Goal: Task Accomplishment & Management: Complete application form

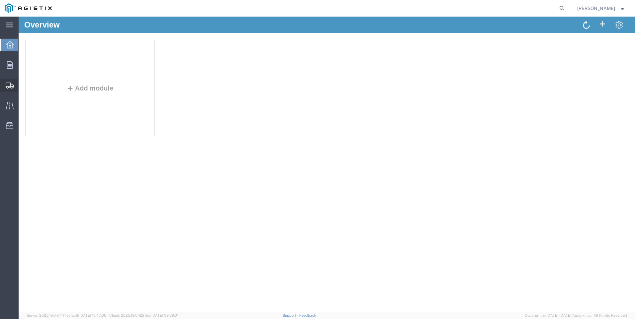
click at [5, 85] on div at bounding box center [9, 85] width 19 height 13
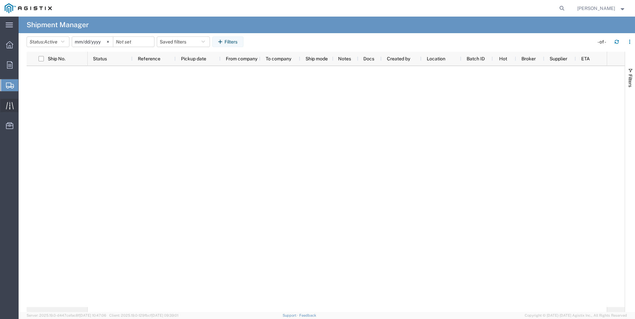
click at [10, 106] on icon at bounding box center [10, 105] width 8 height 7
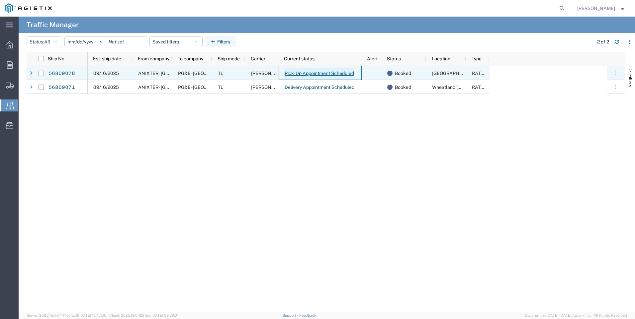
click at [343, 76] on link "Pick-Up Appointment Scheduled" at bounding box center [319, 73] width 70 height 11
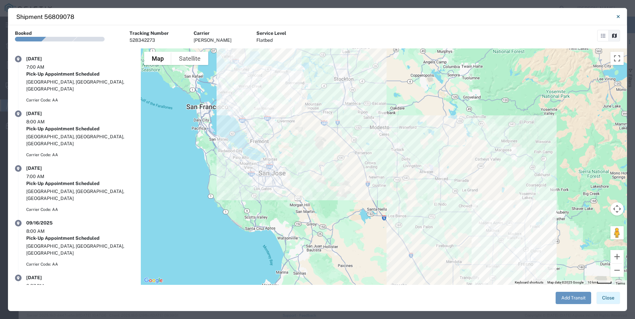
click at [605, 297] on button "Close" at bounding box center [608, 298] width 24 height 12
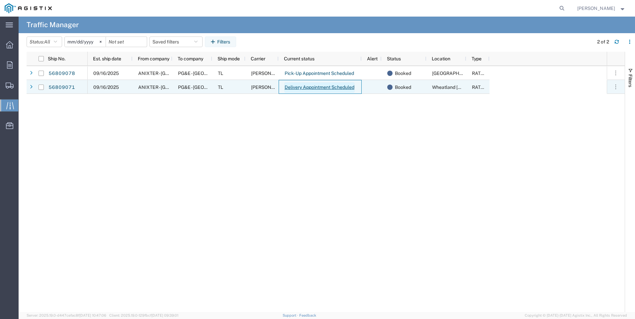
click at [314, 86] on link "Delivery Appointment Scheduled" at bounding box center [319, 87] width 70 height 11
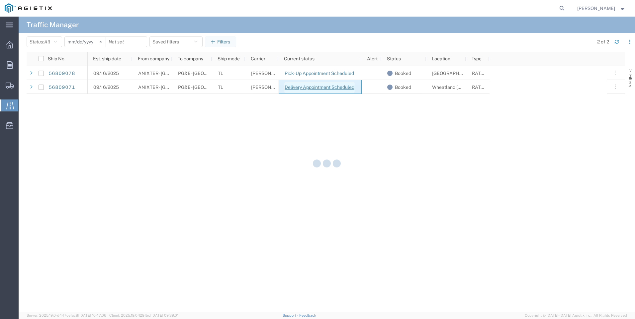
click at [314, 86] on div at bounding box center [327, 165] width 616 height 296
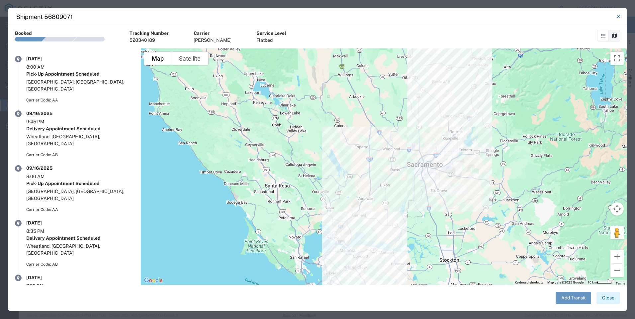
click at [607, 299] on button "Close" at bounding box center [608, 298] width 24 height 12
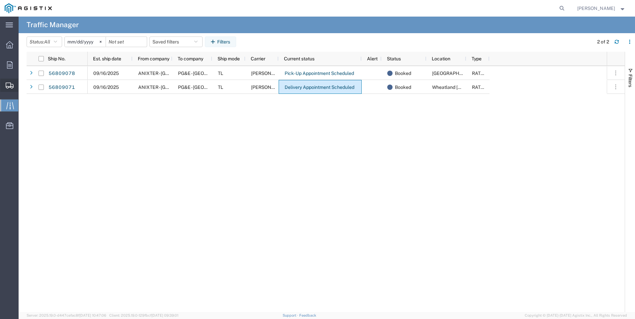
click at [0, 0] on span "Create Shipment" at bounding box center [0, 0] width 0 height 0
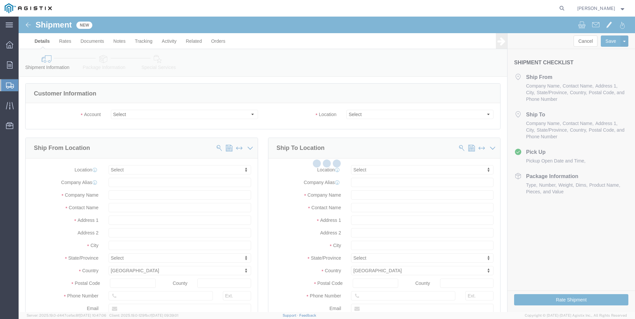
select select
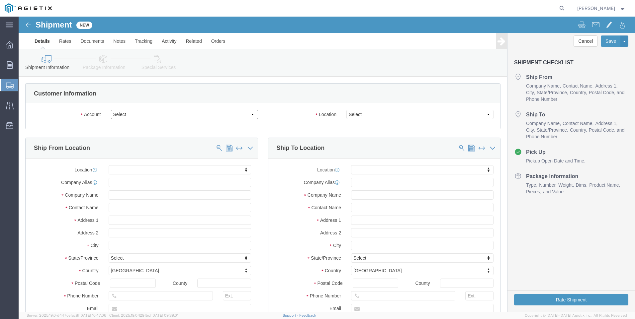
click select "Select Anixter Inc PG&E"
select select "9596"
click select "Select Anixter Inc PG&E"
select select "PURCHORD"
select select
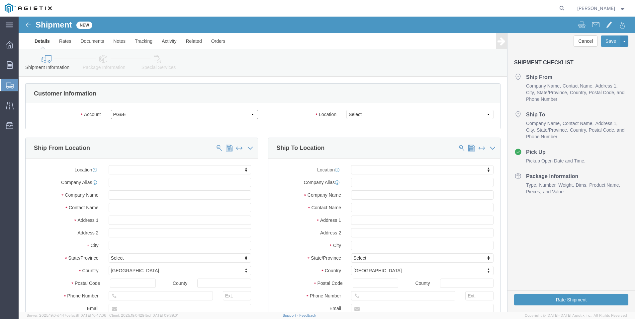
select select
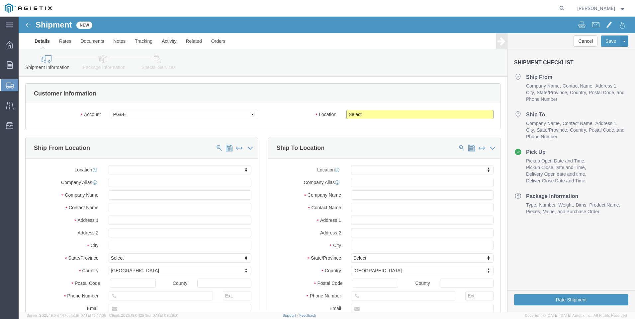
click select "Select All Others [GEOGRAPHIC_DATA] [GEOGRAPHIC_DATA] [GEOGRAPHIC_DATA] [GEOGRA…"
select select "19996"
click select "Select All Others [GEOGRAPHIC_DATA] [GEOGRAPHIC_DATA] [GEOGRAPHIC_DATA] [GEOGRA…"
click input "text"
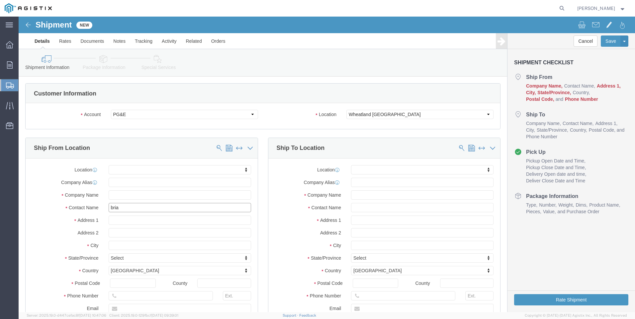
type input "[PERSON_NAME]"
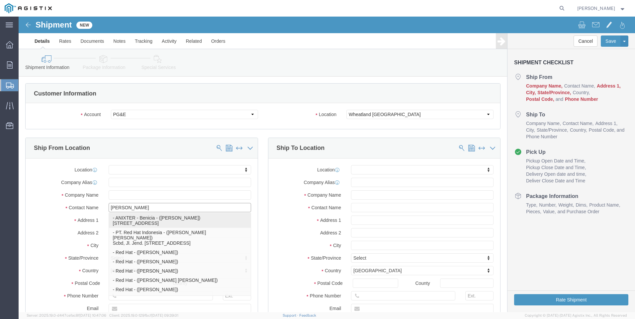
click p "- ANIXTER - Benicia - ([PERSON_NAME]) [STREET_ADDRESS]"
select select
type input "ANIXTER - [GEOGRAPHIC_DATA]"
type input "[STREET_ADDRESS]"
type input "Benicia"
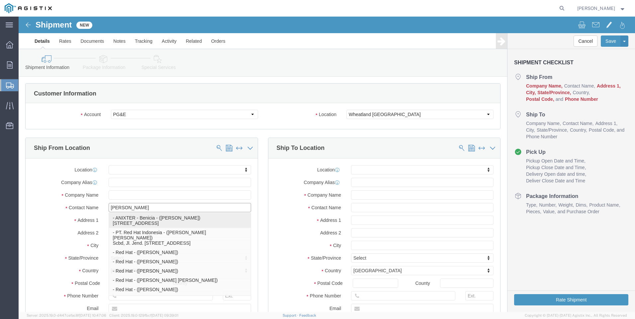
type input "94510"
type input "[PHONE_NUMBER]"
type input "[PERSON_NAME][EMAIL_ADDRESS][PERSON_NAME][DOMAIN_NAME]"
checkbox input "true"
type input "[PERSON_NAME]"
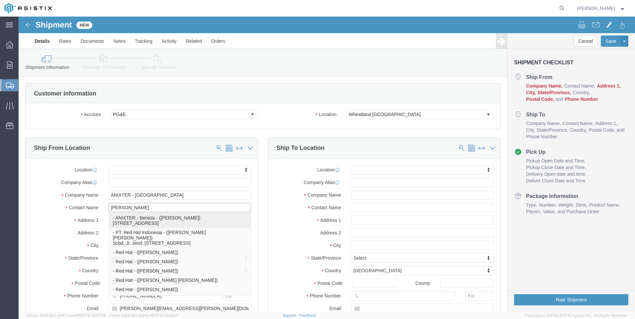
select select "CA"
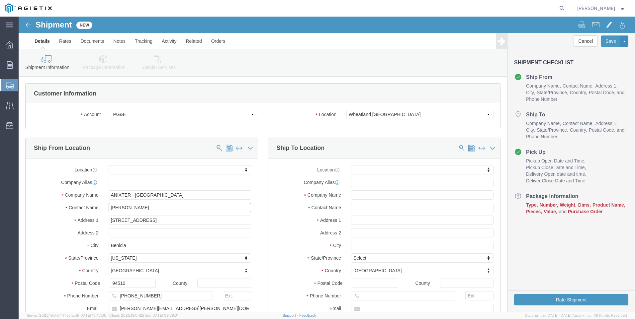
type input "[PERSON_NAME]"
click input "text"
type input "wheatland"
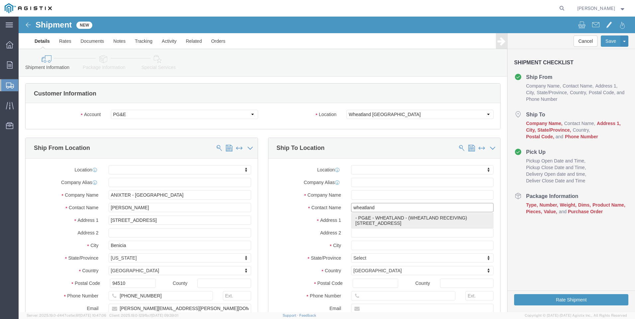
click p "- PG&E - [GEOGRAPHIC_DATA] - (WHEATLAND RECEIVING) [STREET_ADDRESS]"
select select
type input "PG&E - [GEOGRAPHIC_DATA]"
type input "[STREET_ADDRESS]"
type input "[GEOGRAPHIC_DATA]"
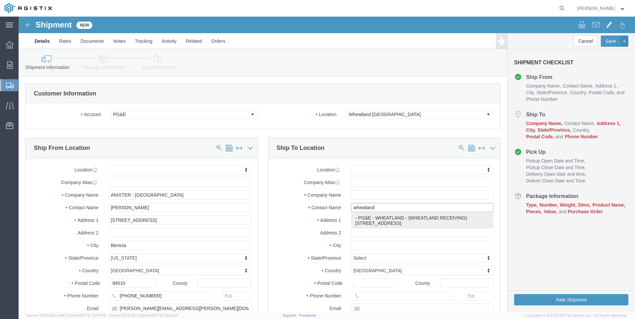
type input "95692"
type input "[PHONE_NUMBER]"
type input "WHEATLAND RECEIVING"
select select "CA"
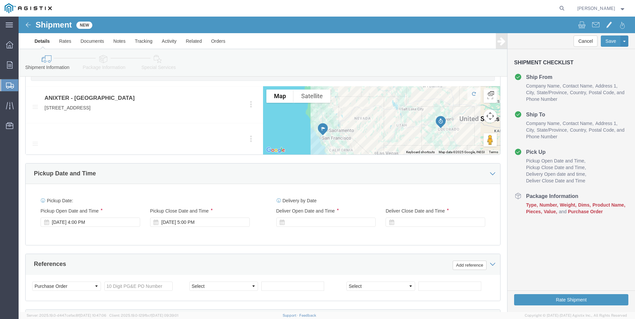
scroll to position [332, 0]
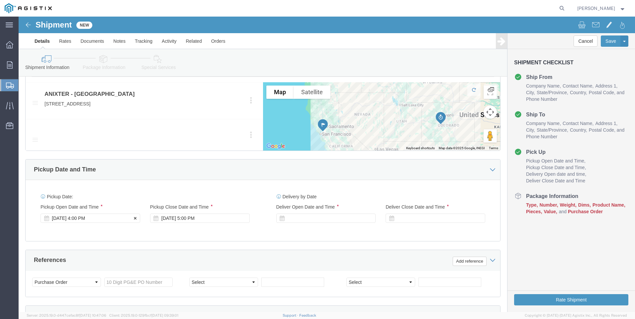
type input "WHEATLAND RECEIVING"
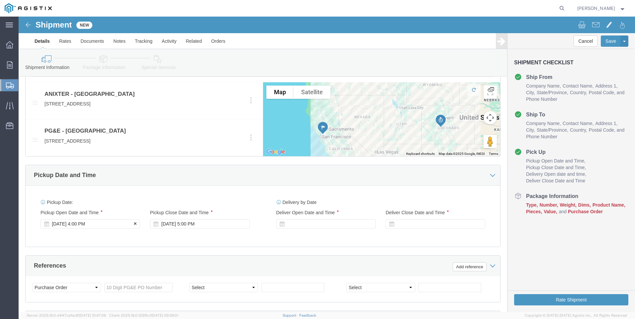
click div "[DATE] 4:00 PM"
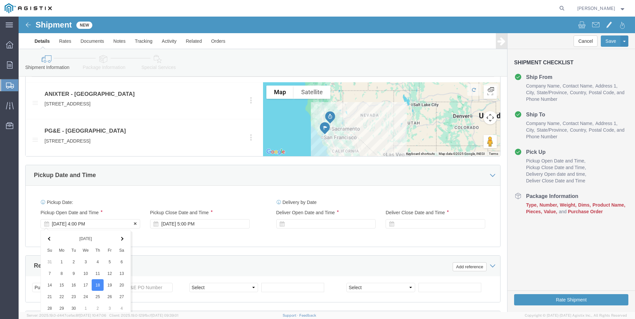
scroll to position [469, 0]
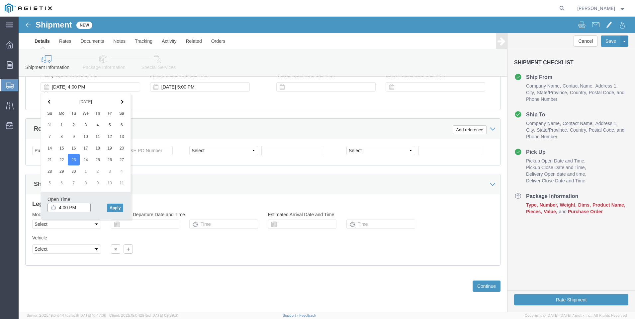
click input "4:00 PM"
type input "7:00 AM"
click button "Apply"
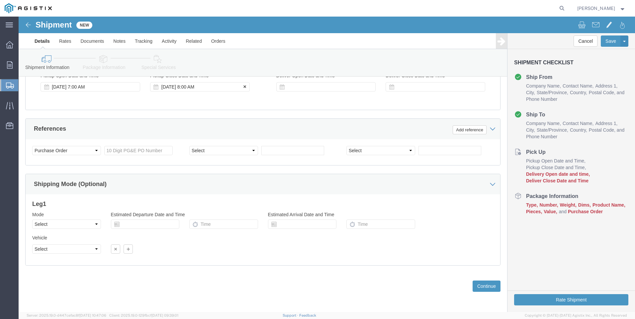
click div "[DATE] 8:00 AM"
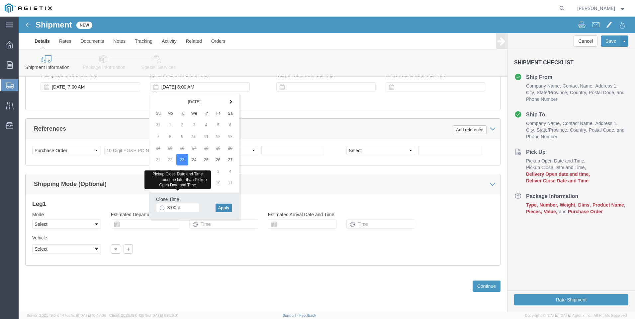
type input "3:00 PM"
click button "Apply"
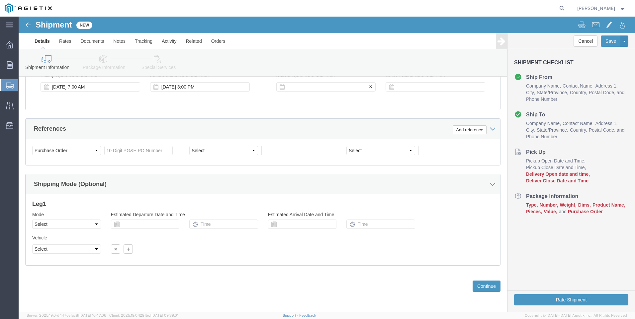
click div
type input "6:00 AM"
click button "Apply"
click div
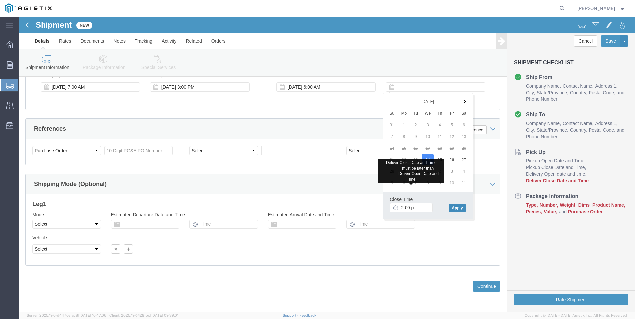
type input "2:00 PM"
click button "Apply"
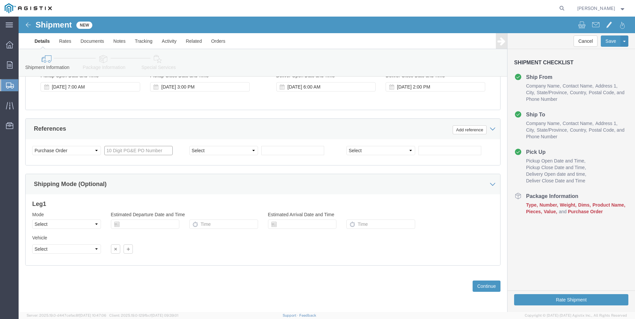
click input "text"
type input "3501388013"
click button "Continue"
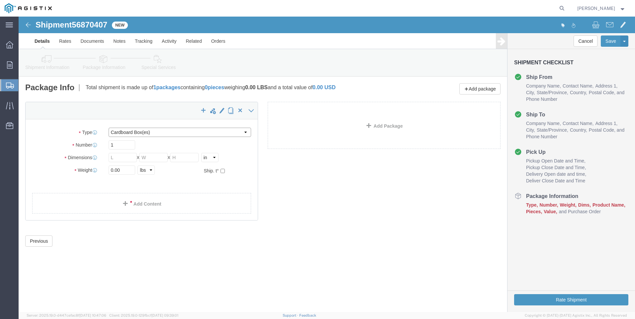
click select "Select Bulk Bundle(s) Cardboard Box(es) Carton(s) Crate(s) Drum(s) (Fiberboard)…"
select select "PSNS"
click select "Select Bulk Bundle(s) Cardboard Box(es) Carton(s) Crate(s) Drum(s) (Fiberboard)…"
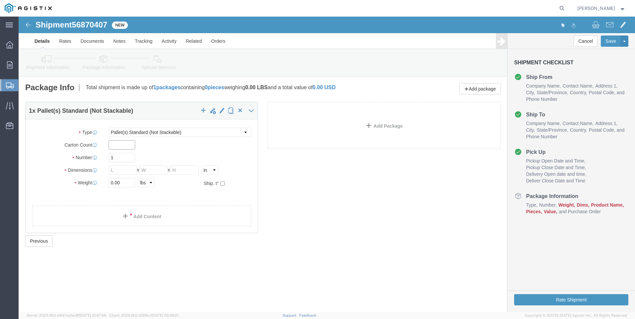
click input "text"
type input "1"
type input "14"
type input "56"
type input "48"
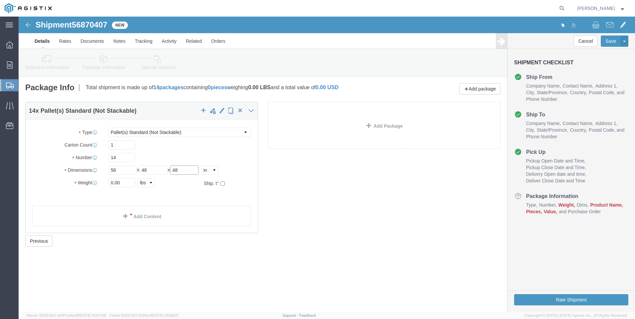
type input "48"
type input "32000"
click link "Add Content"
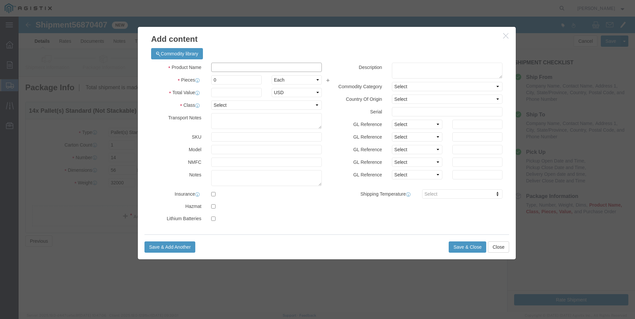
click input "text"
drag, startPoint x: 226, startPoint y: 44, endPoint x: 224, endPoint y: 48, distance: 4.6
click div "Commodity library Product Name M261539 M261539 Pieces 0 Select Bag Barrels 100B…"
click input "M261539"
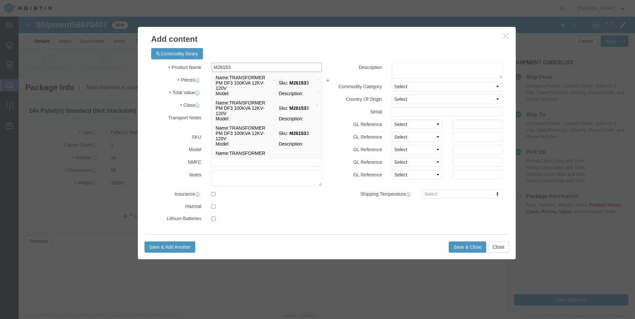
type input "M261539"
click td "Name: TRANSFORMER PM DF3 25KVA 21KV-120V"
select select
select select "USD"
type input "TRANSFORMER PM DF3 25KVA 21KV-120V"
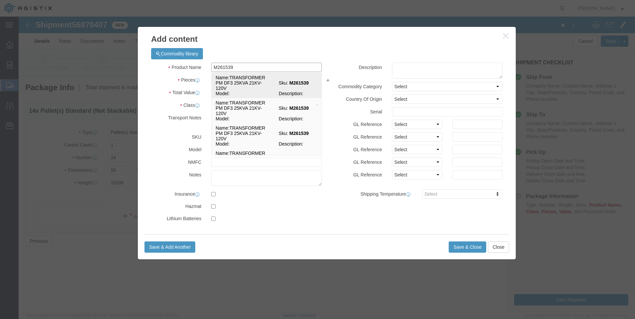
type input "M261539"
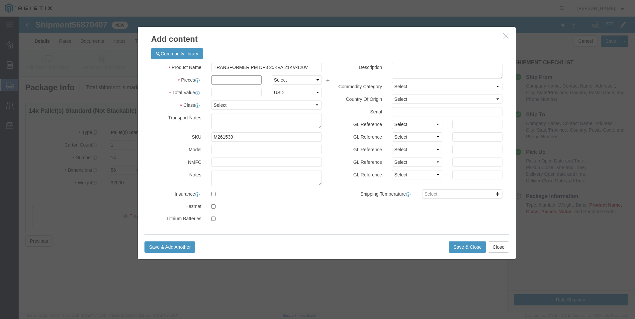
click input "text"
type input "14"
select select "EA"
click input "text"
type input "125000"
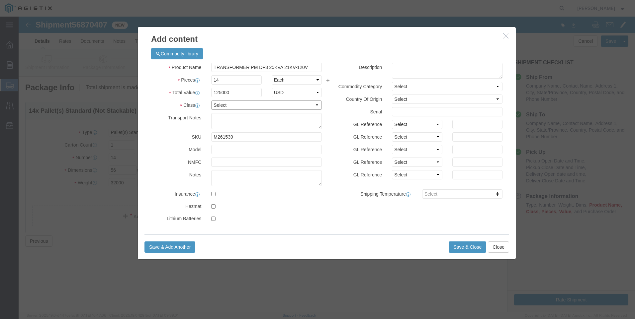
select select "70"
type textarea "MUST BE ON A FLATBED"
click textarea
type textarea "M261539"
click button "Save & Close"
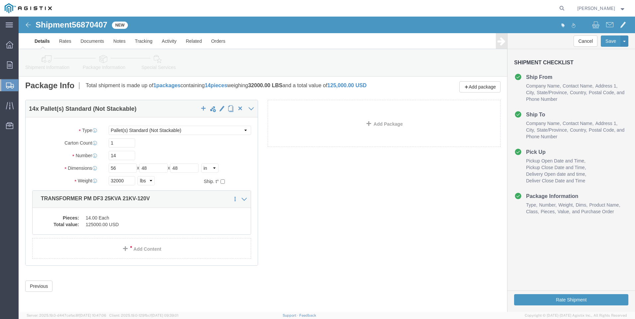
scroll to position [7, 0]
click button "Rate Shipment"
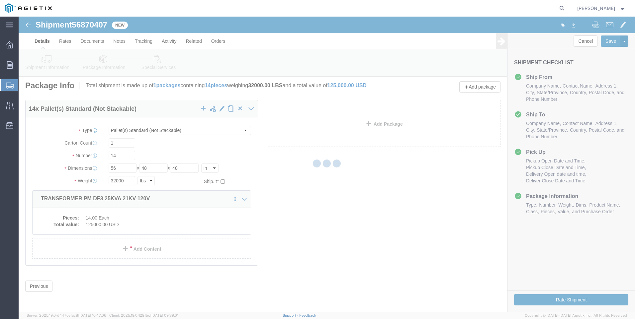
scroll to position [0, 0]
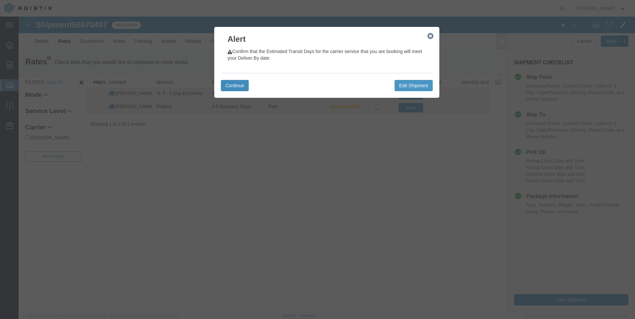
click at [242, 83] on button "Continue" at bounding box center [235, 85] width 28 height 11
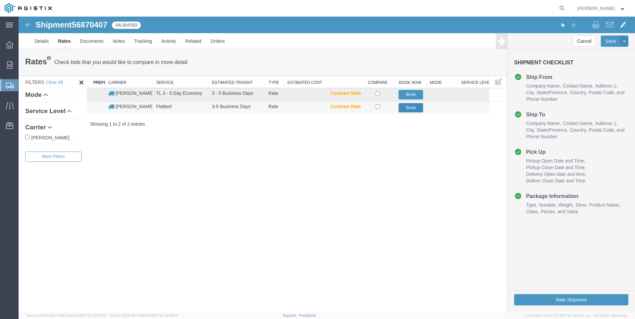
click at [403, 106] on button "Book" at bounding box center [410, 108] width 25 height 10
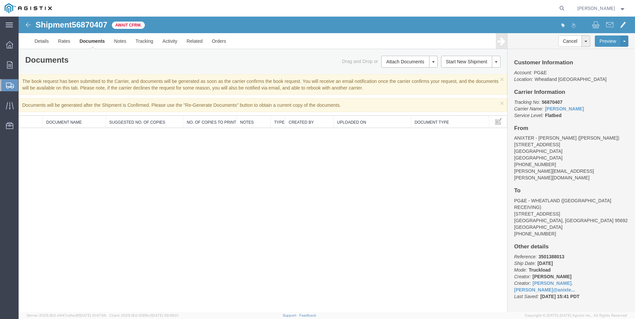
click at [0, 0] on span "Create Shipment" at bounding box center [0, 0] width 0 height 0
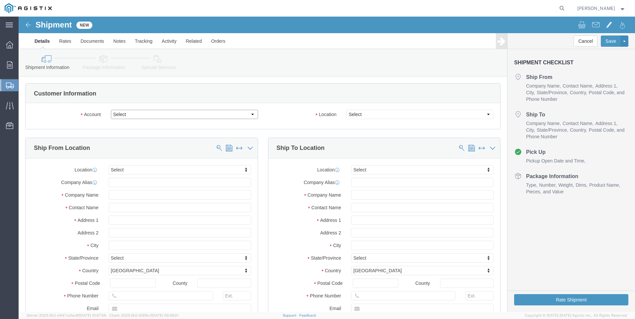
click select "Select Anixter Inc PG&E"
select select "9596"
click select "Select Anixter Inc PG&E"
select select
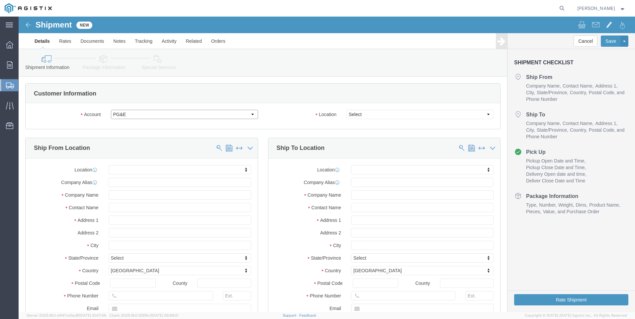
select select "PURCHORD"
click select "Select All Others [GEOGRAPHIC_DATA] [GEOGRAPHIC_DATA] [GEOGRAPHIC_DATA] [GEOGRA…"
select select "19996"
click select "Select All Others [GEOGRAPHIC_DATA] [GEOGRAPHIC_DATA] [GEOGRAPHIC_DATA] [GEOGRA…"
click span
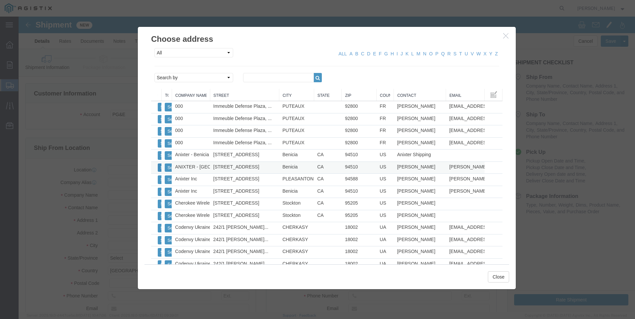
click button "Select"
select select
type input "ANIXTER - [GEOGRAPHIC_DATA]"
type input "[STREET_ADDRESS]"
type input "Benicia"
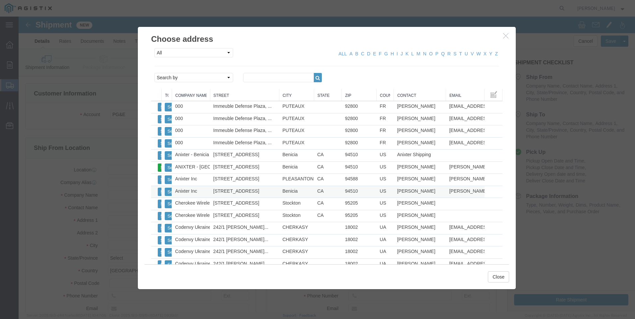
type input "94510"
type input "[PHONE_NUMBER]"
type input "[PERSON_NAME][EMAIL_ADDRESS][PERSON_NAME][DOMAIN_NAME]"
checkbox input "true"
type input "[PERSON_NAME]"
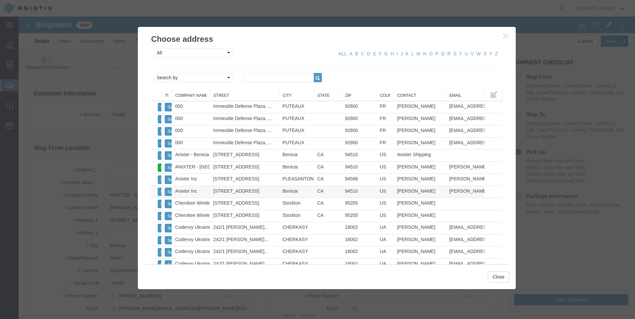
select select "CA"
drag, startPoint x: 475, startPoint y: 261, endPoint x: 480, endPoint y: 261, distance: 4.3
click button "Close"
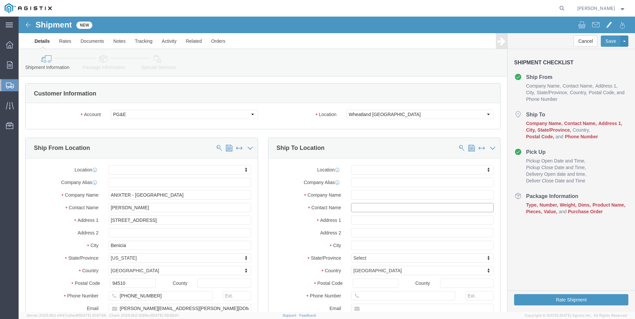
click input "text"
type input "WHEATL"
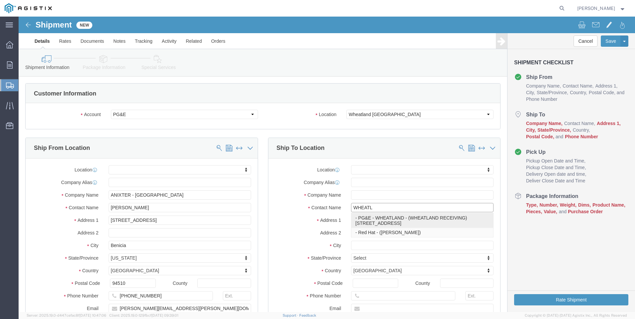
click p "- PG&E - [GEOGRAPHIC_DATA] - (WHEATLAND RECEIVING) [STREET_ADDRESS]"
select select
type input "PG&E - [GEOGRAPHIC_DATA]"
type input "[STREET_ADDRESS]"
type input "[GEOGRAPHIC_DATA]"
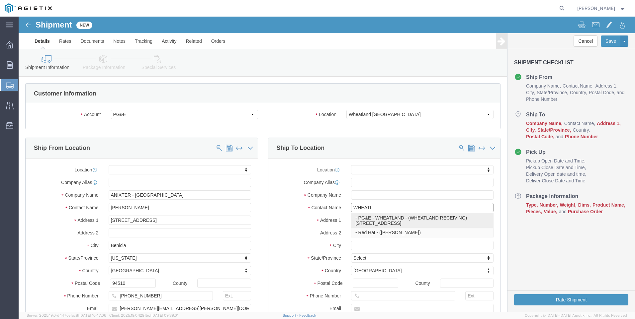
type input "95692"
type input "[PHONE_NUMBER]"
type input "WHEATLAND RECEIVING"
select select "CA"
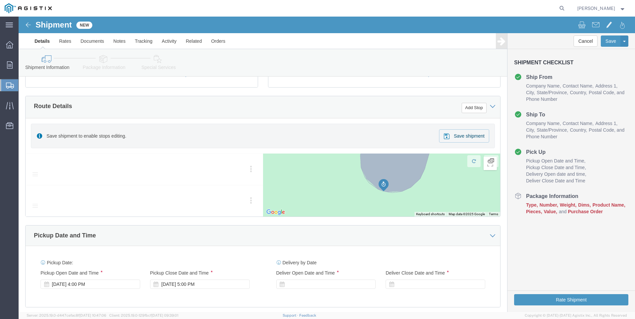
scroll to position [299, 0]
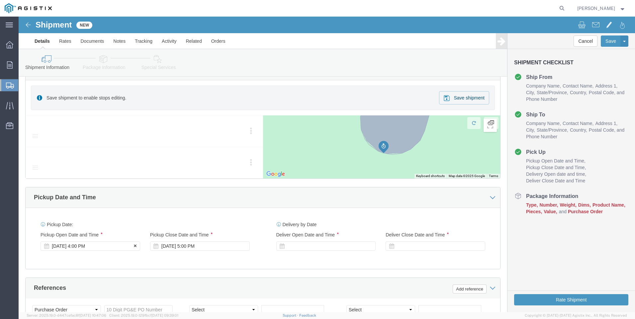
type input "WHEATLAND RECEIVING"
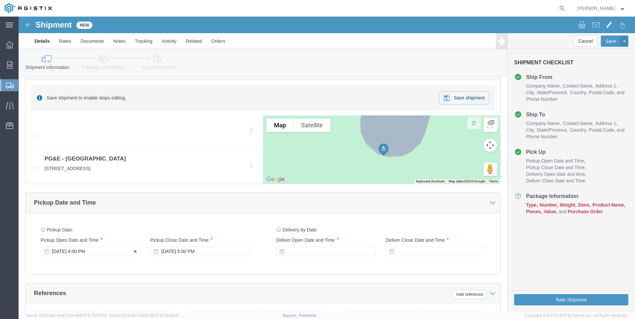
click div "Pickup Start Date Pickup Start Time Pickup Open Date and Time [DATE] 4:00 PM"
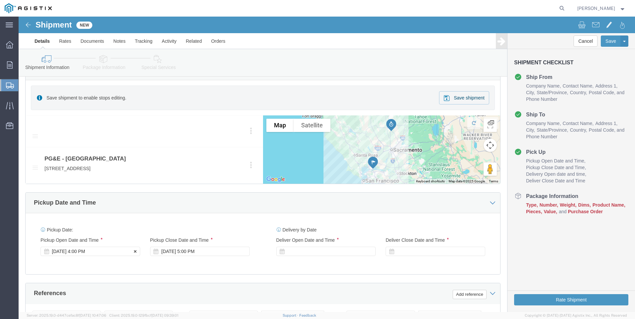
click div "[DATE] 4:00 PM"
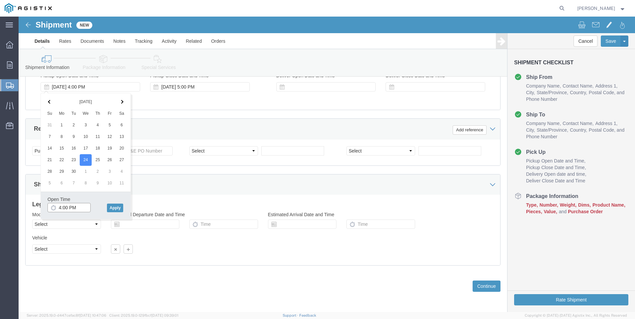
click input "4:00 PM"
type input "7:00 AM"
click button "Apply"
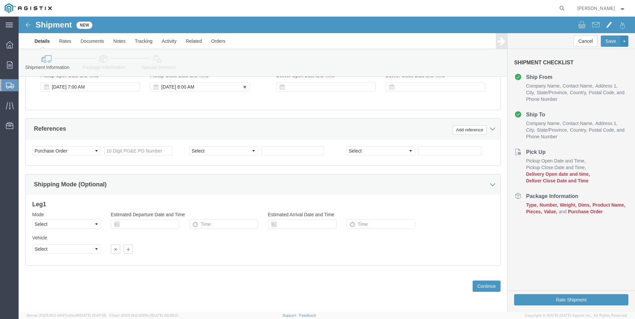
click div "[DATE] 8:00 AM"
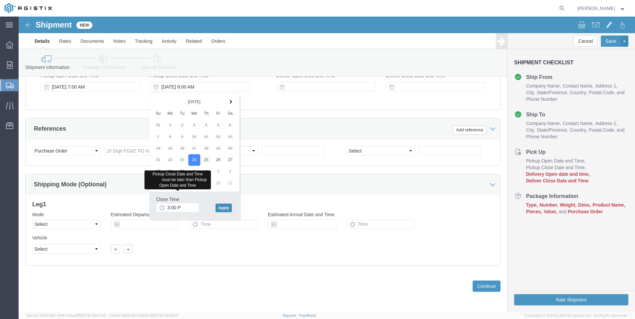
type input "3:00 PM"
click button "Apply"
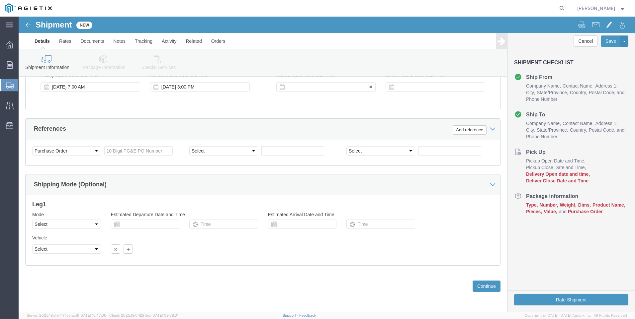
click div
click input "4:00 PM"
type input "6:00 AM"
click button "Apply"
click div
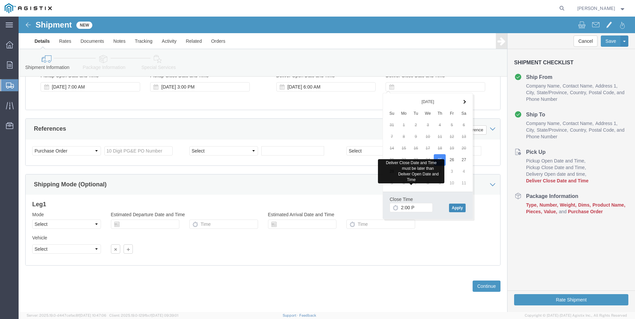
type input "2:00 PM"
click button "Apply"
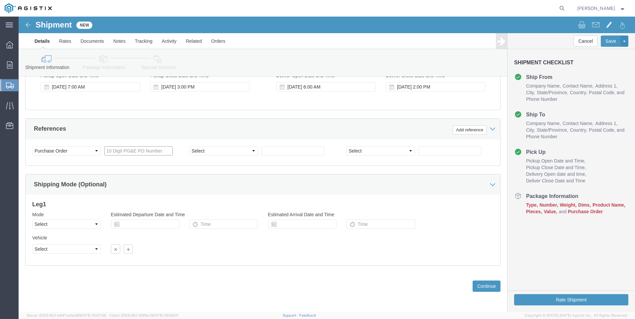
click input "text"
type input "3501388013"
click button "Continue"
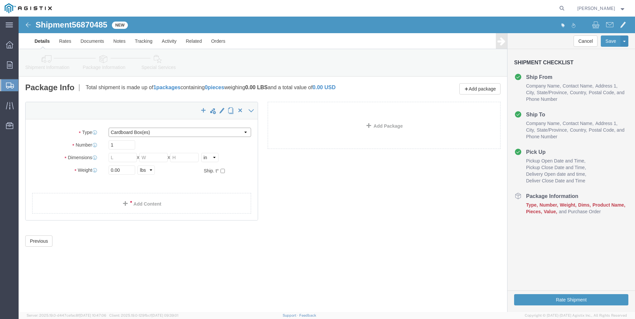
click select "Select Bulk Bundle(s) Cardboard Box(es) Carton(s) Crate(s) Drum(s) (Fiberboard)…"
select select "PSNS"
click select "Select Bulk Bundle(s) Cardboard Box(es) Carton(s) Crate(s) Drum(s) (Fiberboard)…"
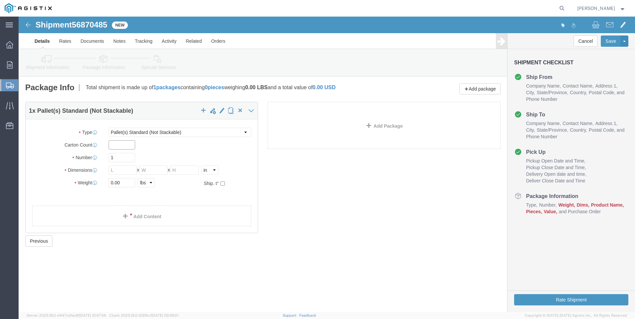
click input "text"
drag, startPoint x: 102, startPoint y: 125, endPoint x: 96, endPoint y: 126, distance: 6.3
click input "14"
click input "10"
type input "1"
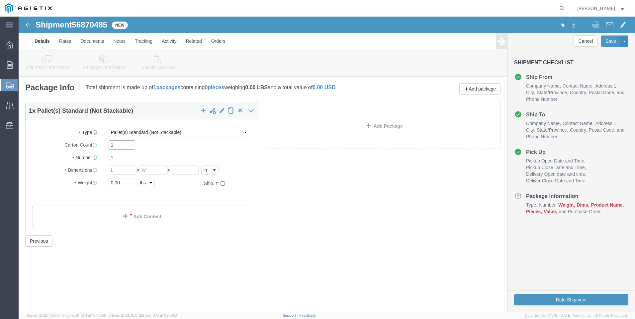
type input "1"
type input "14"
type input "56"
type input "48"
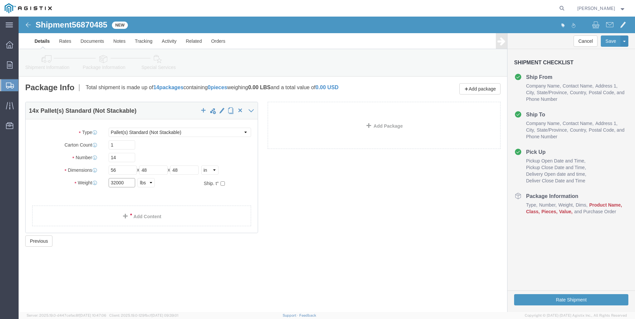
type input "32000"
click link "Add Content"
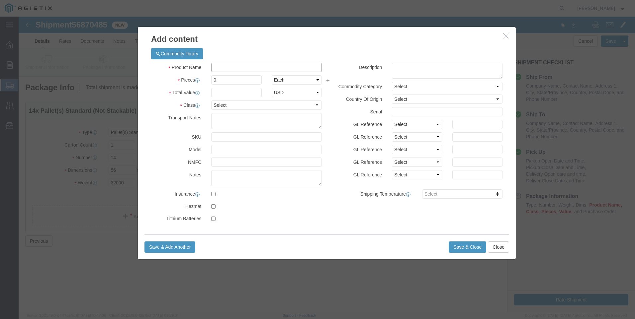
click input "text"
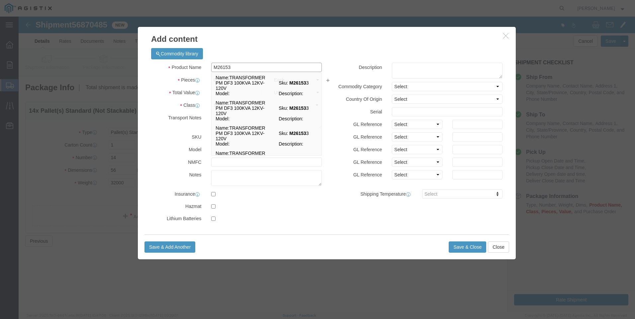
type input "M261539"
click td "Name: TRANSFORMER PM DF3 25KVA 21KV-120V"
select select
select select "USD"
type input "TRANSFORMER PM DF3 25KVA 21KV-120V"
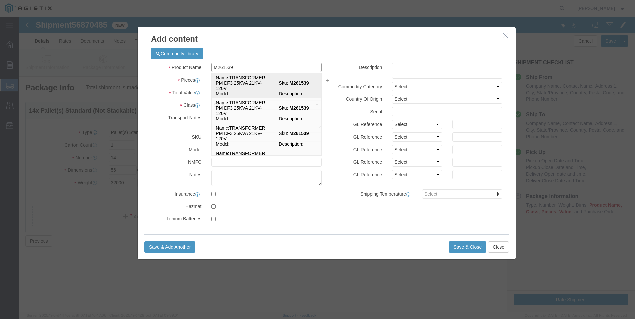
type input "M261539"
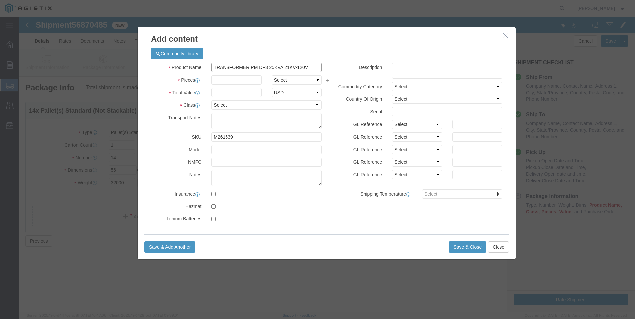
type input "TRANSFORMER PM DF3 25KVA 21KV-120V"
click input "text"
type input "8"
type input "14"
select select "EA"
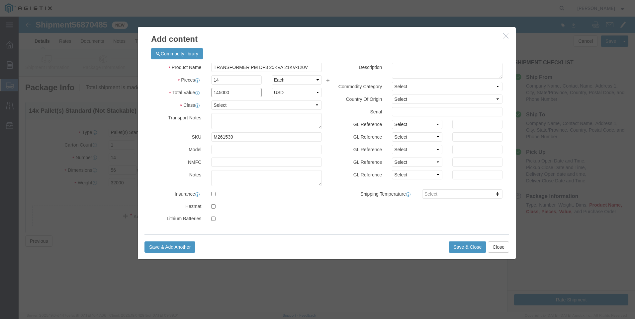
type input "145000"
select select "70"
type textarea "MUST BE ON A FLATBED"
click textarea
type textarea "M261539"
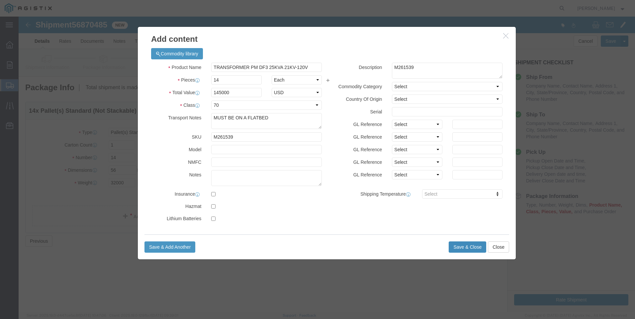
click button "Save & Close"
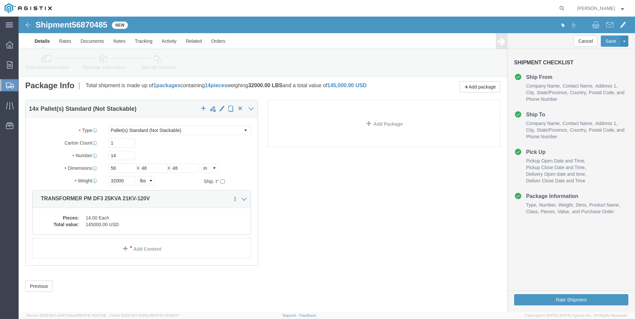
scroll to position [7, 0]
click button "Rate Shipment"
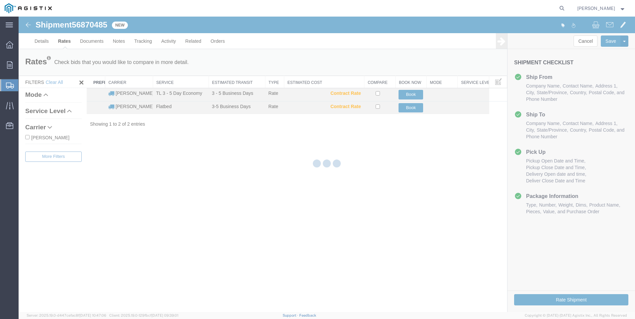
scroll to position [0, 0]
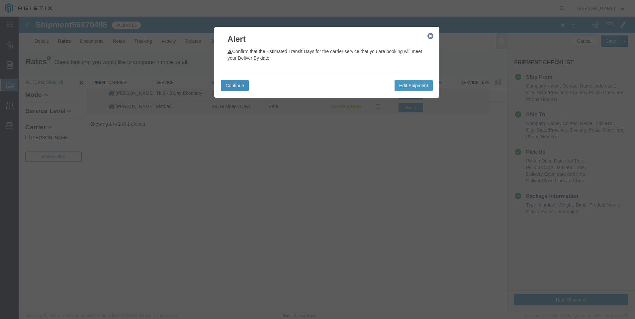
click at [226, 85] on button "Continue" at bounding box center [235, 85] width 28 height 11
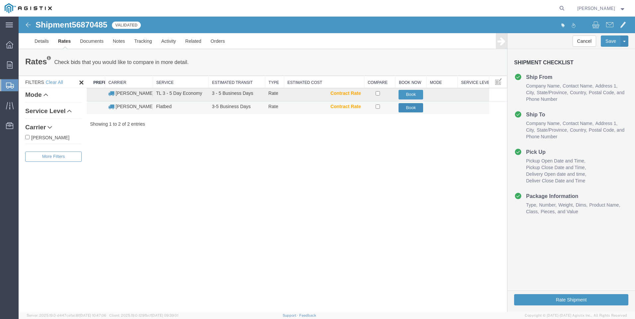
click at [411, 109] on button "Book" at bounding box center [410, 108] width 25 height 10
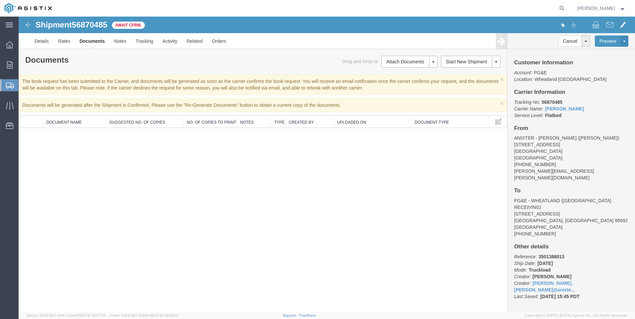
click at [0, 0] on span "Create Shipment" at bounding box center [0, 0] width 0 height 0
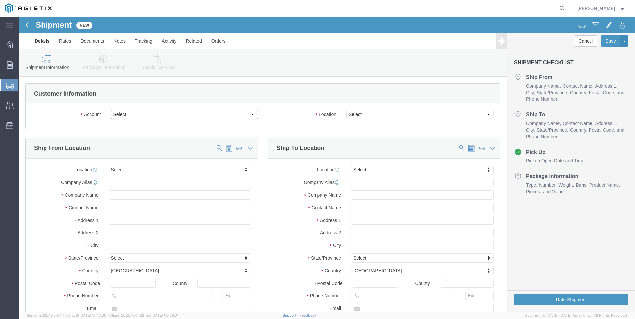
click select "Select Anixter Inc PG&E"
select select "9596"
click select "Select Anixter Inc PG&E"
select select "PURCHORD"
select select
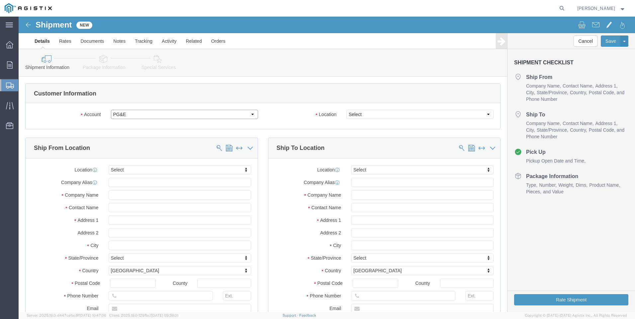
select select
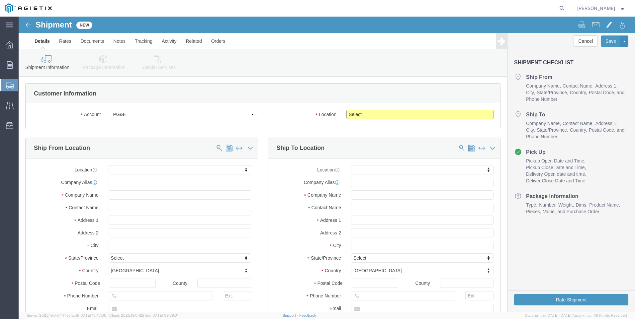
click select "Select All Others [GEOGRAPHIC_DATA] [GEOGRAPHIC_DATA] [GEOGRAPHIC_DATA] [GEOGRA…"
select select "19996"
click select "Select All Others [GEOGRAPHIC_DATA] [GEOGRAPHIC_DATA] [GEOGRAPHIC_DATA] [GEOGRA…"
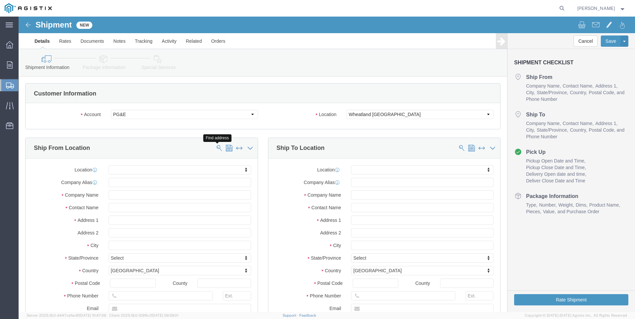
click span
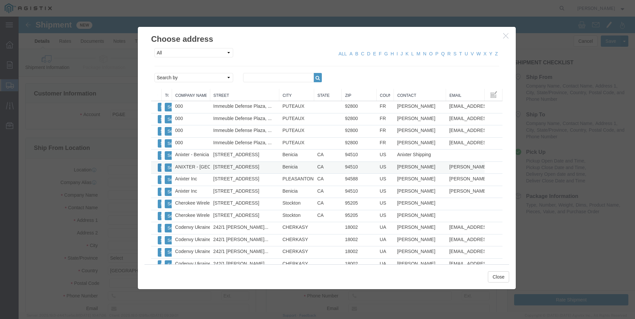
click button "Select"
select select
type input "ANIXTER - [GEOGRAPHIC_DATA]"
type input "[STREET_ADDRESS]"
type input "Benicia"
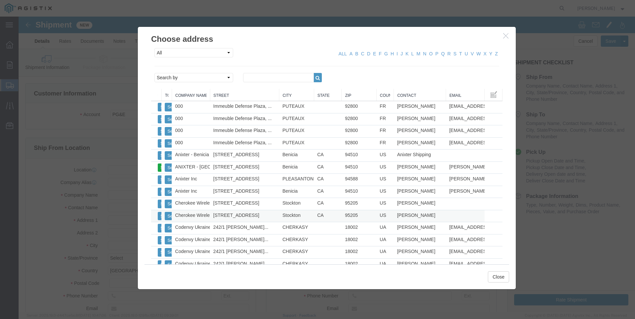
type input "94510"
type input "[PHONE_NUMBER]"
type input "[PERSON_NAME][EMAIL_ADDRESS][PERSON_NAME][DOMAIN_NAME]"
checkbox input "true"
type input "[PERSON_NAME]"
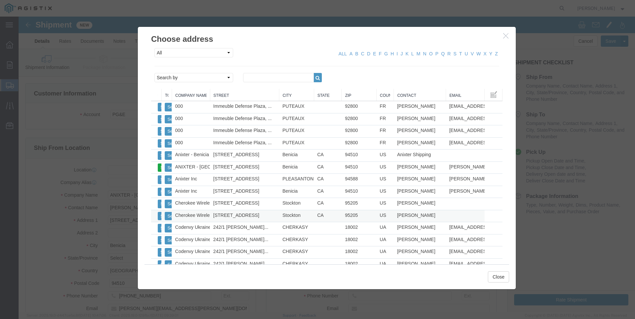
select select "CA"
click button "Close"
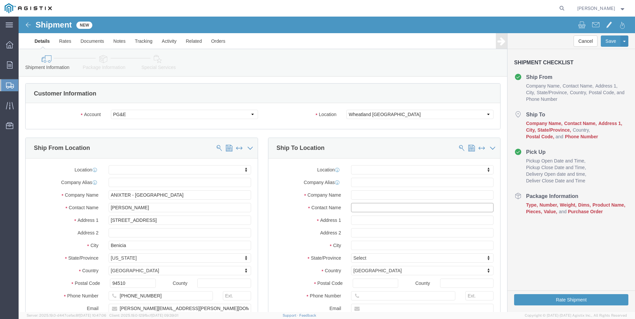
click input "text"
type input "WHEA"
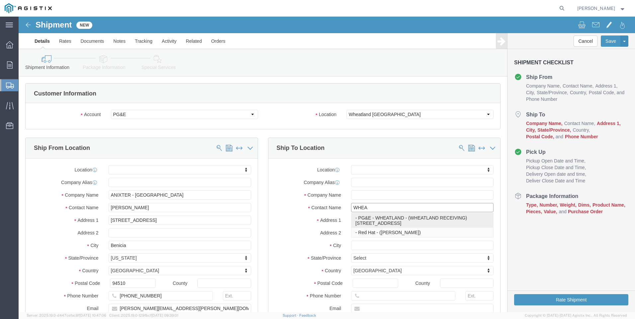
click p "- PG&E - [GEOGRAPHIC_DATA] - (WHEATLAND RECEIVING) [STREET_ADDRESS]"
select select
type input "PG&E - [GEOGRAPHIC_DATA]"
type input "[STREET_ADDRESS]"
type input "[GEOGRAPHIC_DATA]"
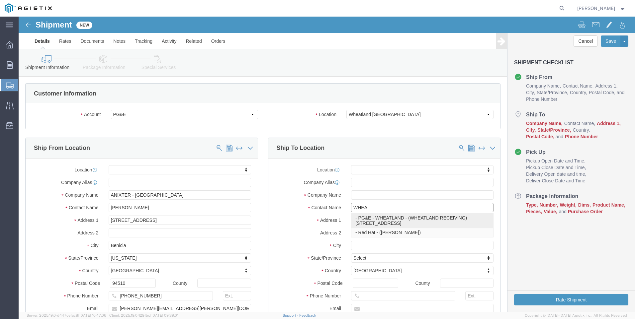
type input "95692"
type input "[PHONE_NUMBER]"
type input "WHEATLAND RECEIVING"
select select "CA"
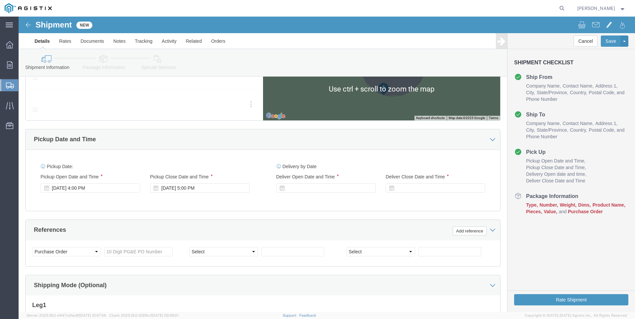
scroll to position [365, 0]
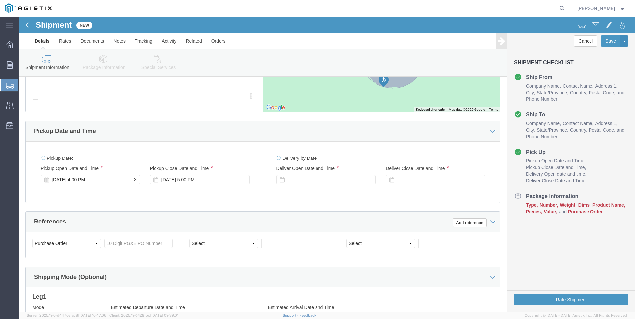
type input "WHEATLAND RECEIVING"
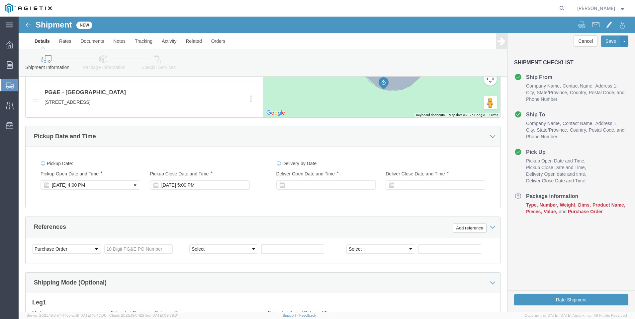
click div "Pickup Start Date Pickup Start Time Pickup Open Date and Time [DATE] 4:00 PM"
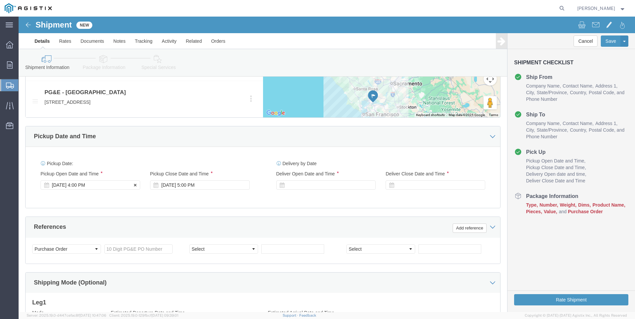
click div "[DATE] 4:00 PM"
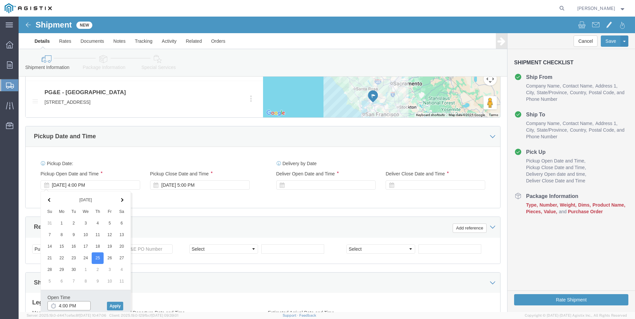
click input "4:00 PM"
type input "7:00 AM"
click button "Apply"
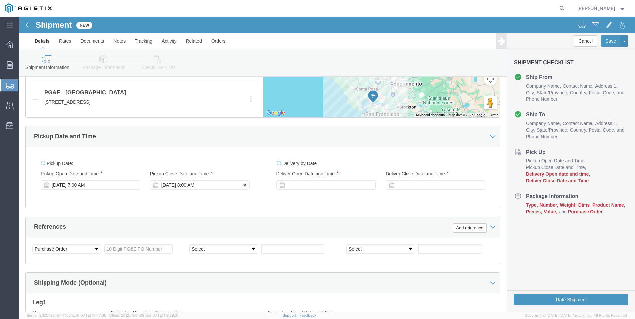
click div "[DATE] 8:00 AM"
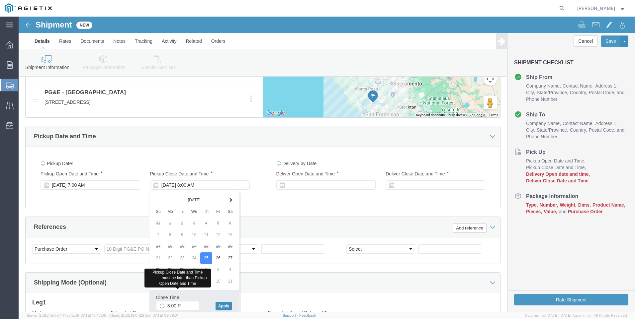
type input "3:00 PM"
click button "Apply"
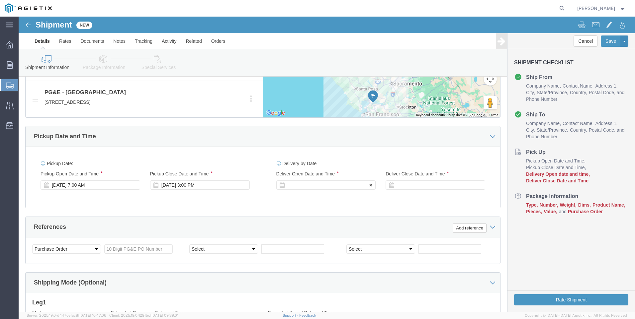
click div
type input "6:00 AM"
click button "Apply"
click div
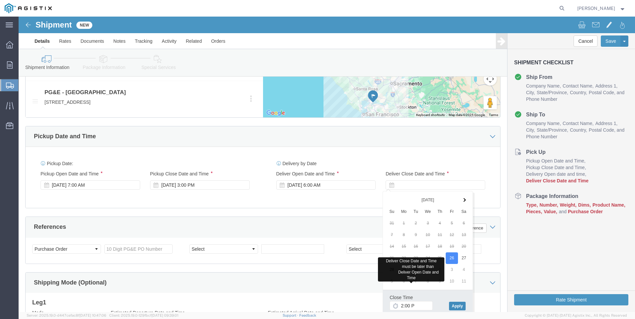
type input "2:00 PM"
click button "Apply"
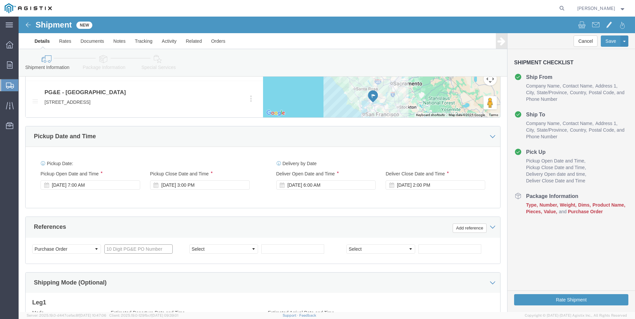
click input "text"
type input "3501389598"
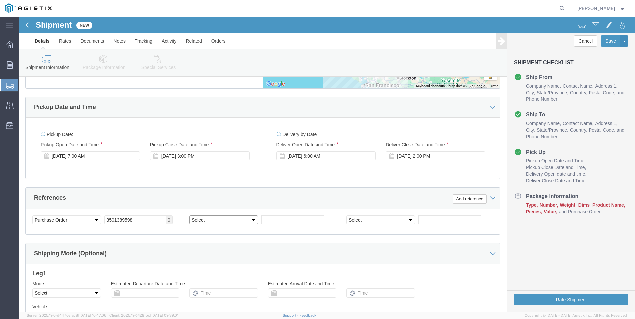
scroll to position [463, 0]
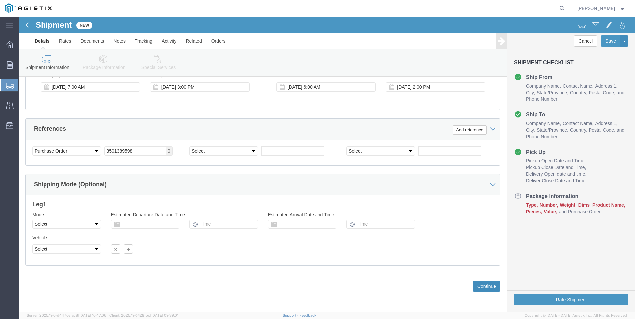
click button "Continue"
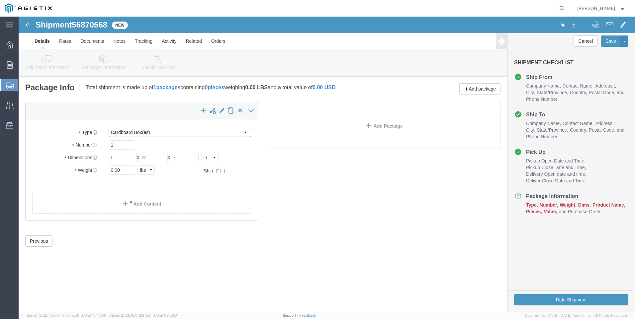
click select "Select Bulk Bundle(s) Cardboard Box(es) Carton(s) Crate(s) Drum(s) (Fiberboard)…"
select select "PSNS"
click select "Select Bulk Bundle(s) Cardboard Box(es) Carton(s) Crate(s) Drum(s) (Fiberboard)…"
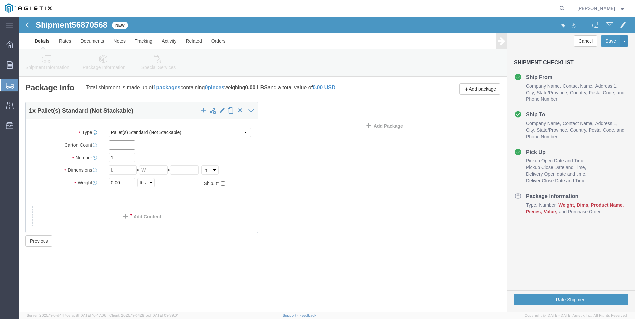
click input "text"
type input "1"
type input "13"
type input "56"
type input "48"
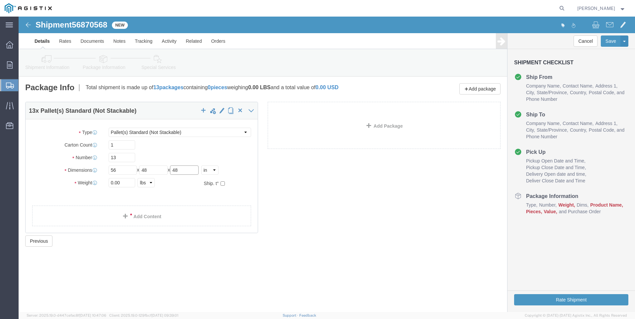
type input "48"
type input "30000"
click div "13 x Pallet(s) Standard (Not Stackable) Package Type Select Bulk Bundle(s) Card…"
click link "Add Content"
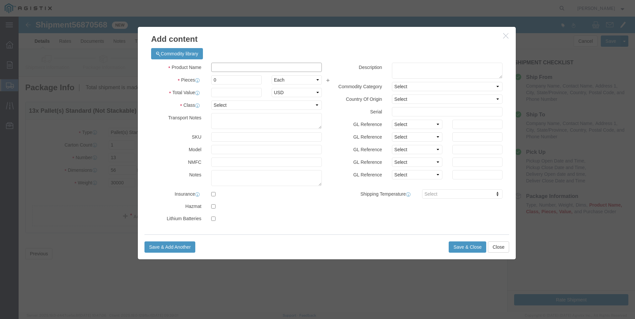
click input "text"
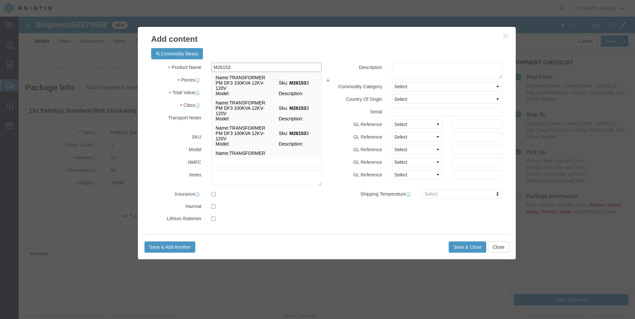
type input "M261539"
click td "Name: TRANSFORMER PM DF3 25KVA 21KV-120V"
select select
select select "USD"
type input "TRANSFORMER PM DF3 25KVA 21KV-120V"
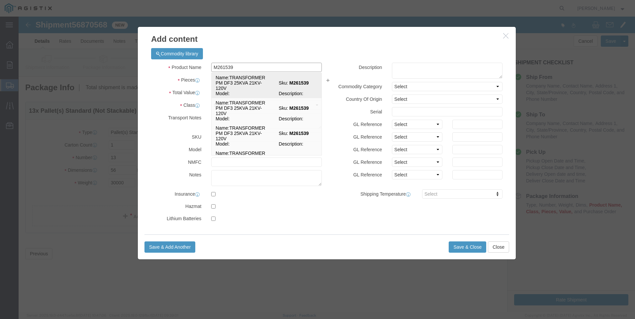
type input "M261539"
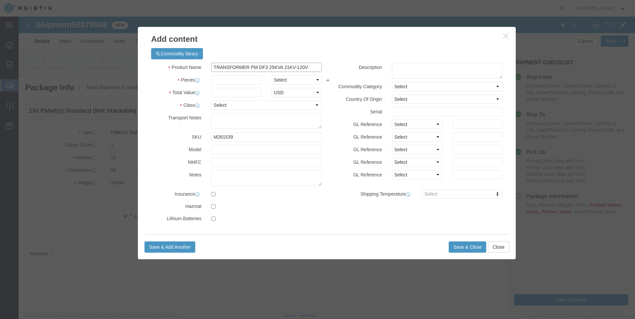
type input "TRANSFORMER PM DF3 25KVA 21KV-120V"
click input "text"
type input "13"
select select "EA"
type input "125000"
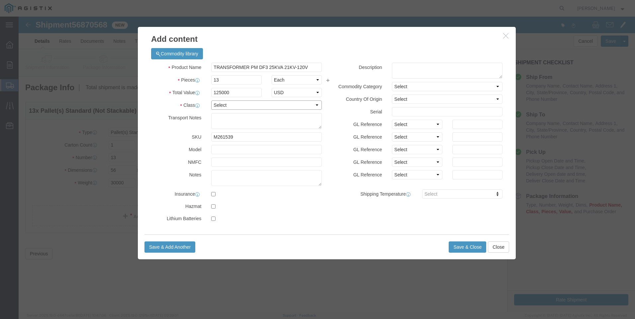
select select "70"
type textarea "MUST BE ON A FLATBED"
click textarea
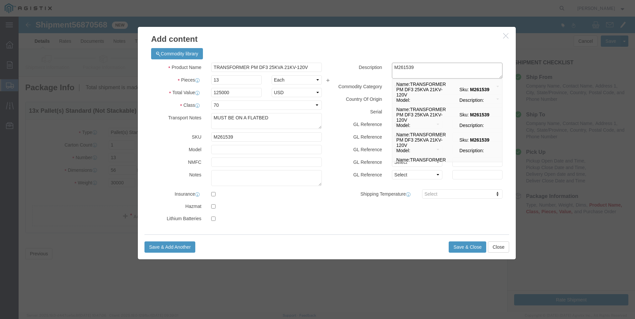
type textarea "M261539"
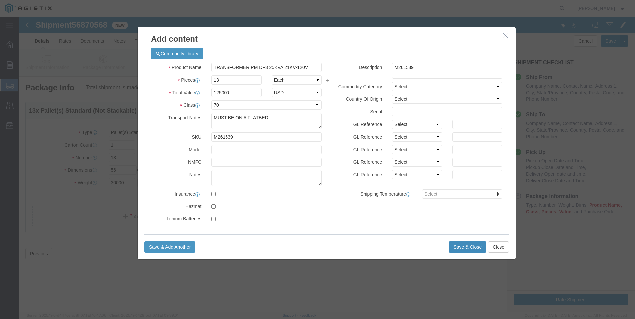
click button "Save & Close"
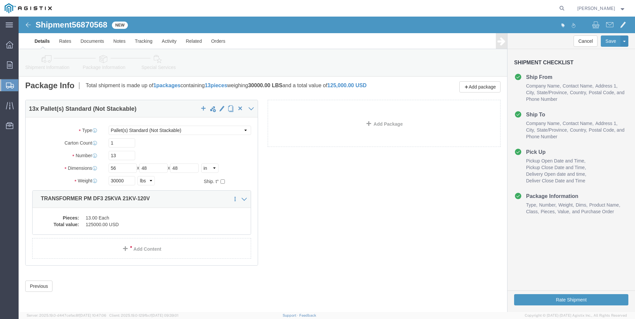
scroll to position [7, 0]
click button "Rate Shipment"
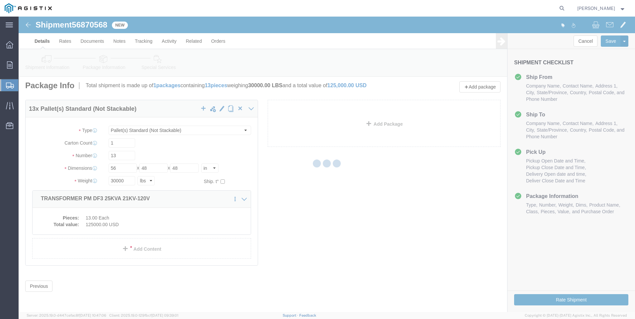
scroll to position [0, 0]
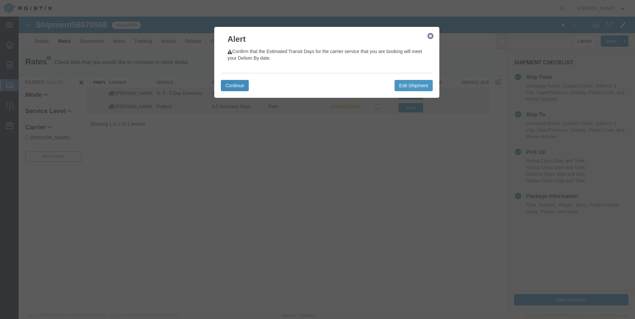
click at [234, 88] on button "Continue" at bounding box center [235, 85] width 28 height 11
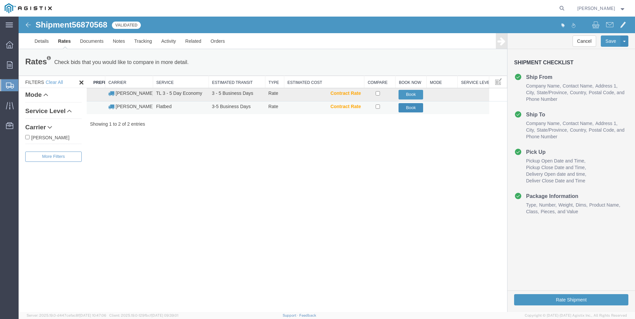
click at [413, 108] on button "Book" at bounding box center [410, 108] width 25 height 10
